Goal: Use online tool/utility: Utilize a website feature to perform a specific function

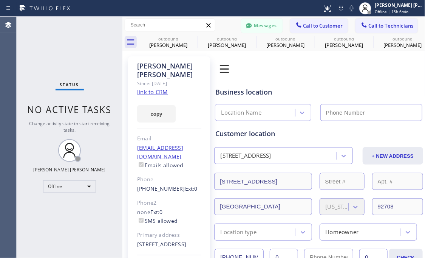
click at [56, 213] on div "Status No active tasks Change activity state to start receiving tasks. Ashley B…" at bounding box center [70, 137] width 106 height 241
drag, startPoint x: 56, startPoint y: 235, endPoint x: 65, endPoint y: 2, distance: 232.6
click at [56, 213] on div "Status No active tasks Change activity state to start receiving tasks. Ashley B…" at bounding box center [70, 137] width 106 height 241
type input "(714) 804-0533"
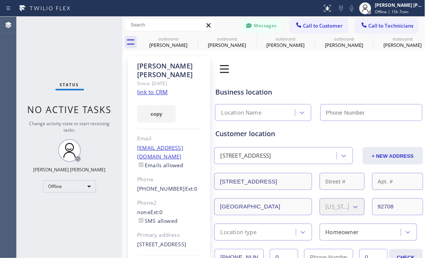
drag, startPoint x: 99, startPoint y: 229, endPoint x: 83, endPoint y: 84, distance: 146.3
click at [98, 213] on div "Status No active tasks Change activity state to start receiving tasks. Ashley B…" at bounding box center [70, 137] width 106 height 241
